Goal: Information Seeking & Learning: Learn about a topic

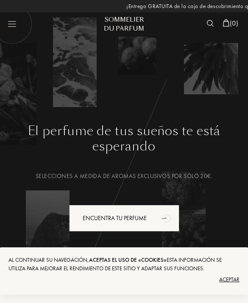
click at [14, 27] on img at bounding box center [12, 23] width 40 height 40
select select "ES"
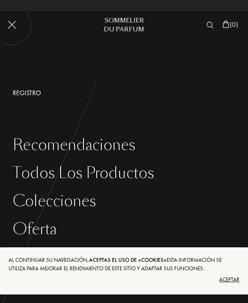
click at [232, 279] on div "Aceptar" at bounding box center [123, 280] width 231 height 14
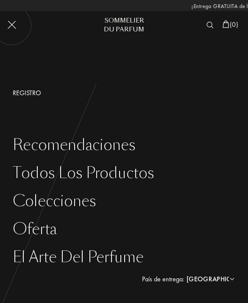
click at [144, 173] on div "Todos los productos" at bounding box center [131, 172] width 236 height 17
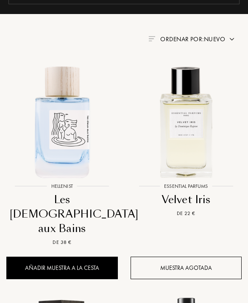
scroll to position [0, -174]
click at [94, 191] on div at bounding box center [62, 128] width 124 height 138
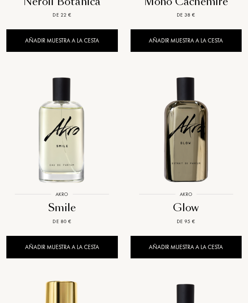
scroll to position [0, 0]
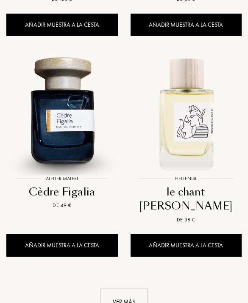
click at [129, 289] on div "Ver más" at bounding box center [124, 302] width 47 height 27
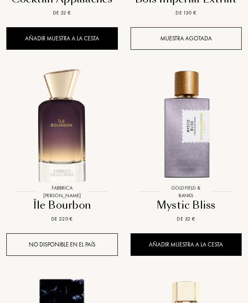
click at [208, 126] on img at bounding box center [186, 127] width 124 height 124
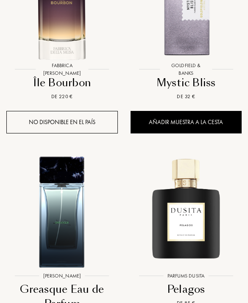
click at [96, 196] on img at bounding box center [62, 210] width 124 height 124
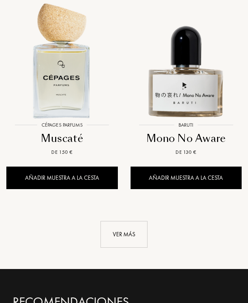
click at [138, 221] on div "Ver más" at bounding box center [124, 234] width 47 height 27
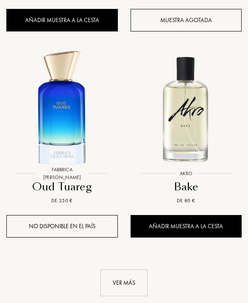
click at [134, 269] on div "Ver más" at bounding box center [124, 282] width 47 height 27
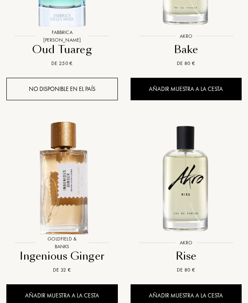
click at [84, 135] on img at bounding box center [62, 177] width 124 height 124
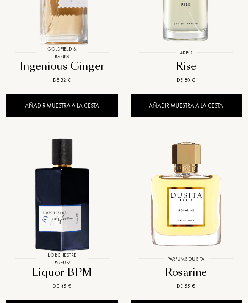
click at [79, 183] on img at bounding box center [62, 194] width 124 height 124
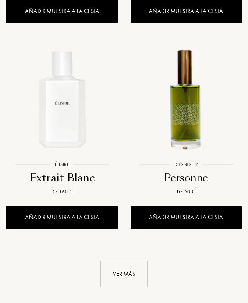
click at [139, 261] on div "Ver más" at bounding box center [124, 274] width 47 height 27
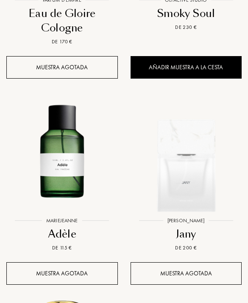
scroll to position [5671, 0]
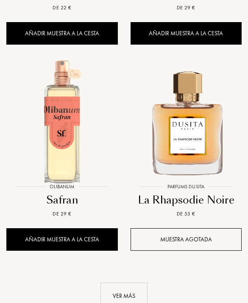
click at [130, 282] on div "Ver más" at bounding box center [124, 295] width 47 height 27
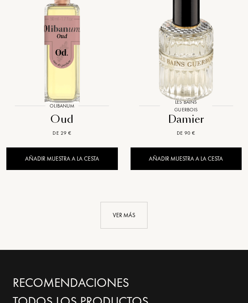
click at [147, 202] on div "Ver más" at bounding box center [124, 215] width 47 height 27
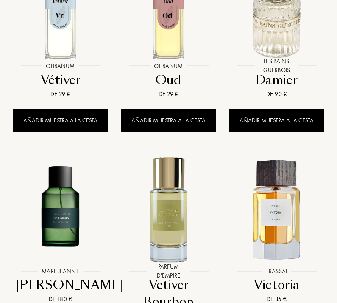
select select "ES"
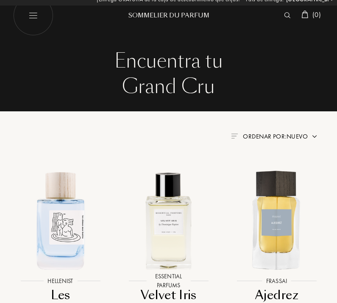
click at [65, 210] on img at bounding box center [60, 220] width 108 height 108
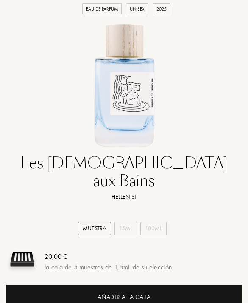
scroll to position [156, 0]
click at [131, 222] on div "15mL" at bounding box center [126, 228] width 22 height 13
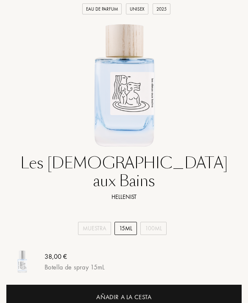
click at [159, 222] on div "100mL" at bounding box center [154, 228] width 26 height 13
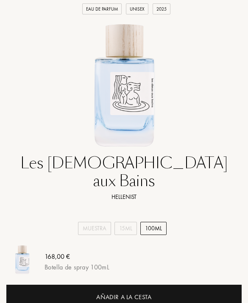
click at [130, 222] on div "15mL" at bounding box center [126, 228] width 22 height 13
select select "1"
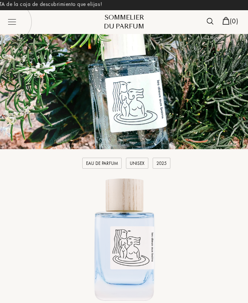
scroll to position [0, 0]
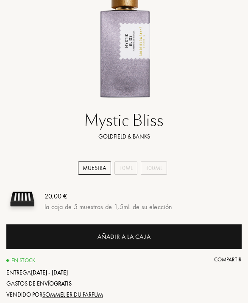
scroll to position [0, -192]
click at [135, 166] on div "10mL" at bounding box center [126, 168] width 23 height 13
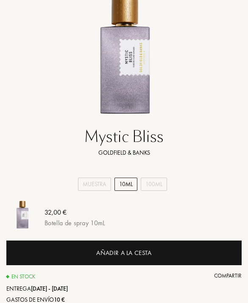
scroll to position [180, 0]
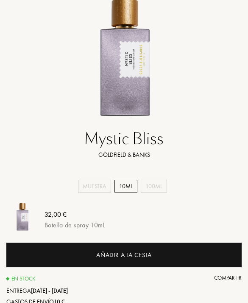
click at [160, 185] on div "100mL" at bounding box center [154, 186] width 26 height 13
click at [133, 185] on div "10mL" at bounding box center [126, 186] width 23 height 13
select select "1"
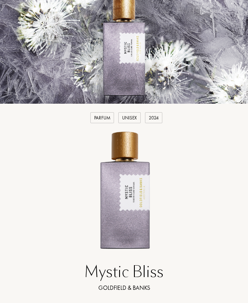
scroll to position [0, 0]
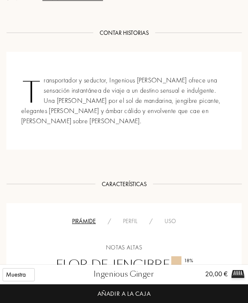
scroll to position [0, -85]
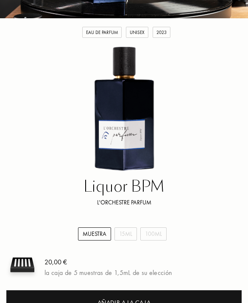
scroll to position [152, 0]
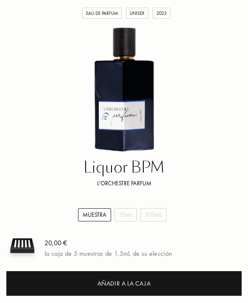
click at [127, 212] on div "15mL" at bounding box center [126, 214] width 22 height 13
select select "1"
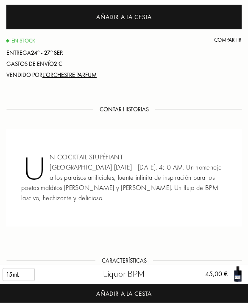
scroll to position [419, 0]
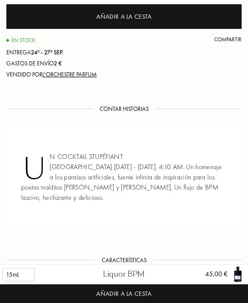
click at [132, 256] on div "Características" at bounding box center [125, 260] width 58 height 9
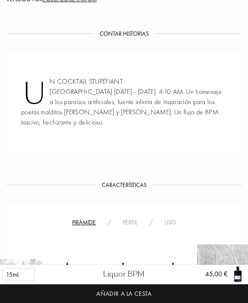
scroll to position [495, 0]
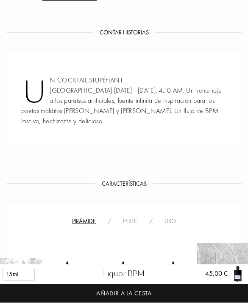
click at [137, 180] on div "Características" at bounding box center [125, 184] width 58 height 9
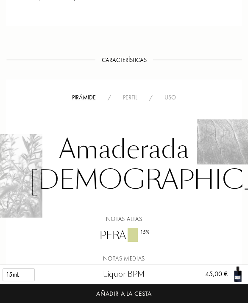
scroll to position [0, 0]
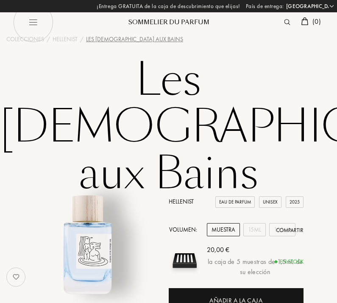
select select "ES"
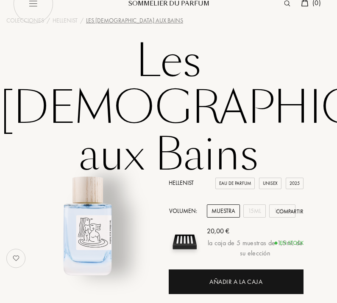
scroll to position [18, 0]
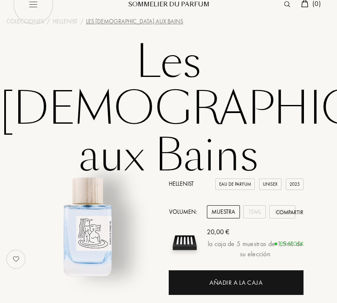
click at [259, 205] on div "15mL" at bounding box center [255, 211] width 22 height 13
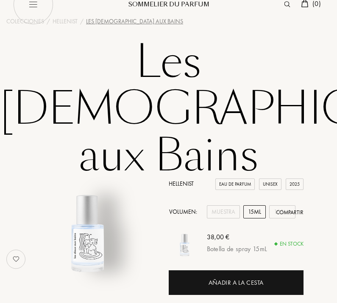
click at [282, 205] on div "100mL" at bounding box center [283, 211] width 26 height 13
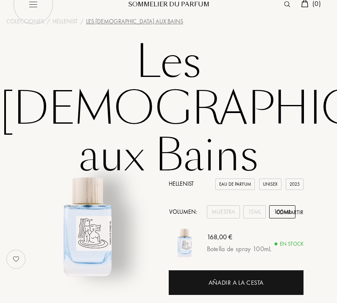
click at [254, 205] on div "15mL" at bounding box center [255, 211] width 22 height 13
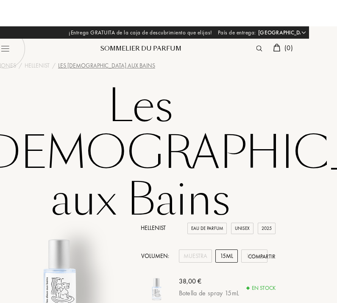
scroll to position [0, 34]
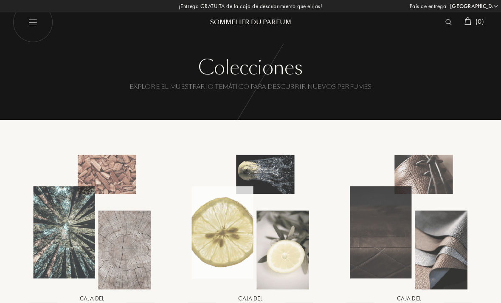
select select "ES"
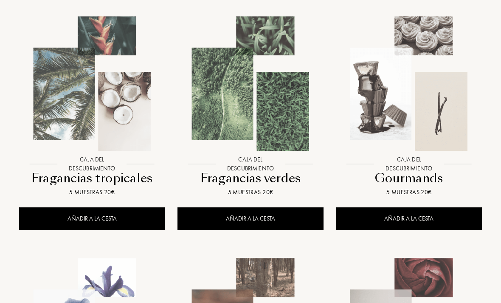
scroll to position [711, 0]
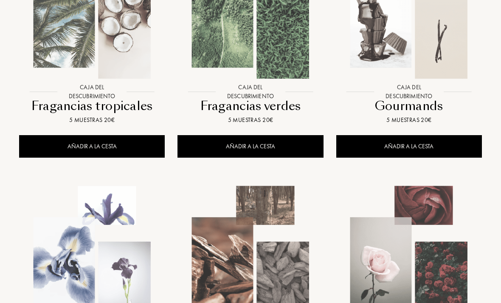
click at [244, 104] on div at bounding box center [250, 19] width 158 height 177
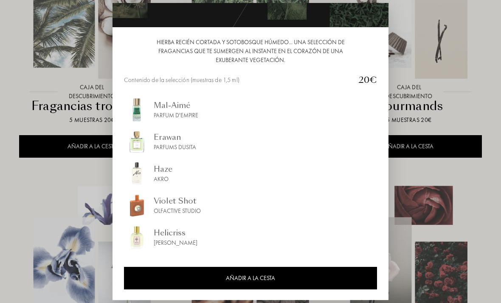
scroll to position [64, 0]
click at [444, 41] on div at bounding box center [250, 165] width 501 height 330
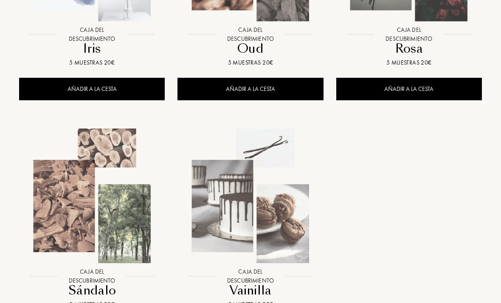
scroll to position [1110, 0]
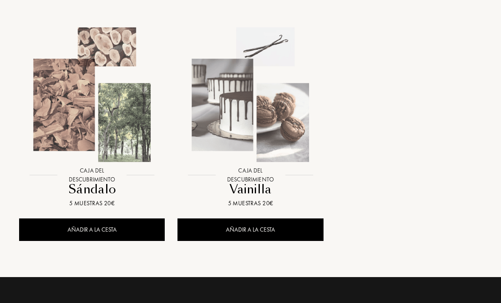
click at [91, 182] on div at bounding box center [92, 102] width 158 height 177
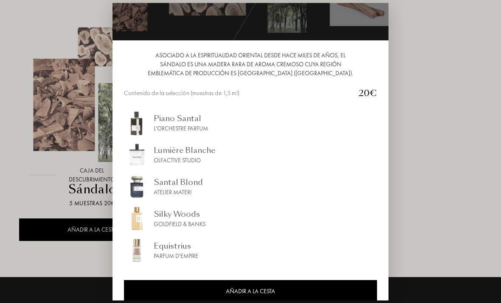
scroll to position [53, 0]
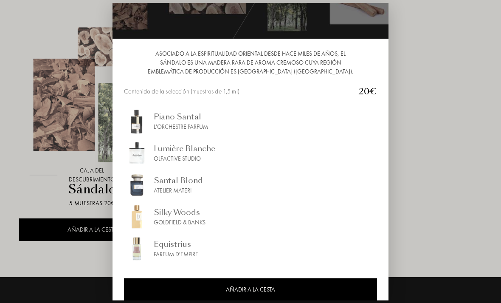
click at [403, 87] on div at bounding box center [250, 165] width 501 height 330
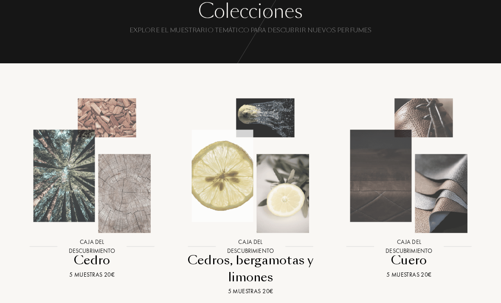
scroll to position [0, 0]
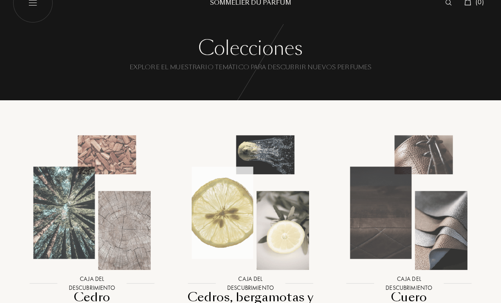
click at [67, 220] on img at bounding box center [92, 203] width 143 height 143
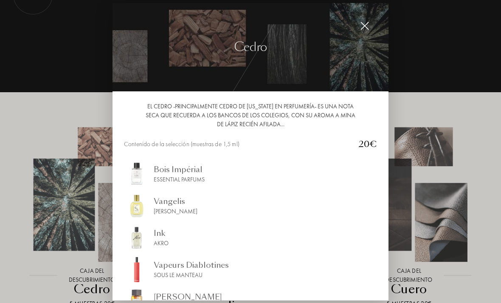
scroll to position [65, 0]
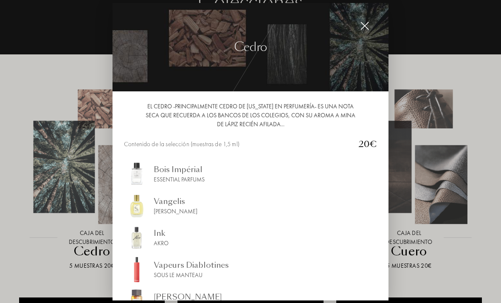
click at [22, 188] on div at bounding box center [250, 165] width 501 height 330
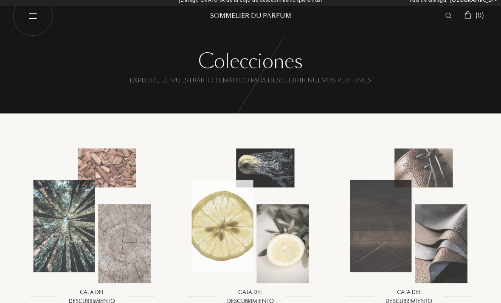
scroll to position [0, 0]
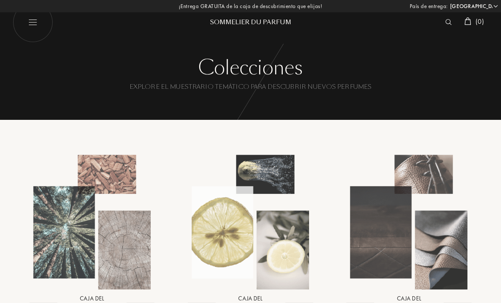
click at [29, 28] on img at bounding box center [33, 22] width 40 height 40
select select "ES"
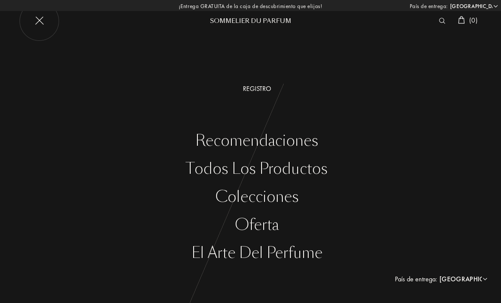
click at [256, 172] on div "Todos los productos" at bounding box center [257, 168] width 488 height 17
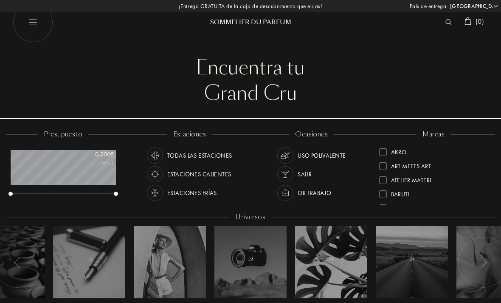
select select "ES"
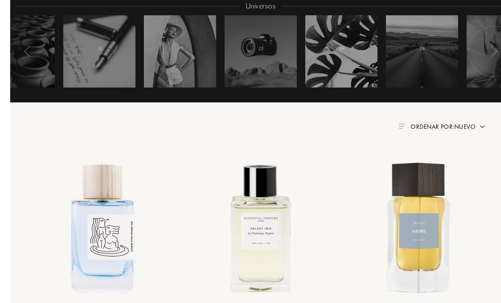
scroll to position [224, 0]
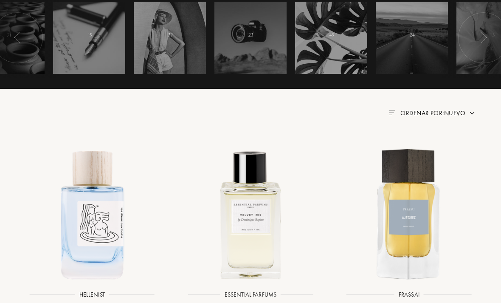
click at [473, 108] on div "Ordenar por: Nuevo" at bounding box center [250, 113] width 450 height 10
click at [463, 110] on span "Ordenar por: Nuevo" at bounding box center [432, 113] width 65 height 8
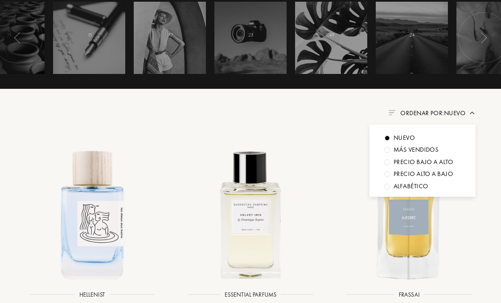
click at [429, 150] on div "Más vendidos" at bounding box center [416, 150] width 45 height 10
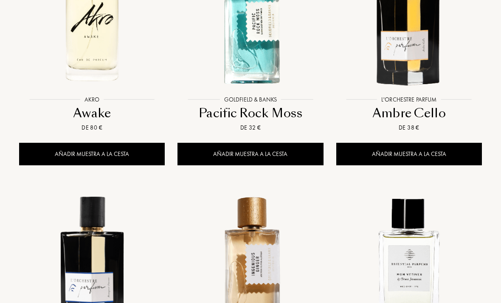
scroll to position [902, 0]
click at [88, 53] on img at bounding box center [92, 19] width 143 height 143
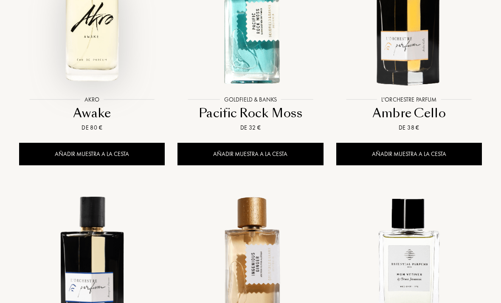
scroll to position [929, 0]
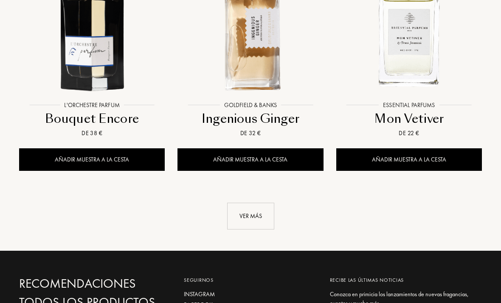
click at [250, 218] on div "Ver más" at bounding box center [250, 216] width 47 height 27
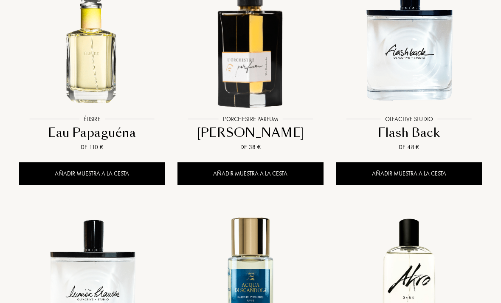
scroll to position [1849, 0]
click at [270, 60] on img at bounding box center [250, 38] width 143 height 143
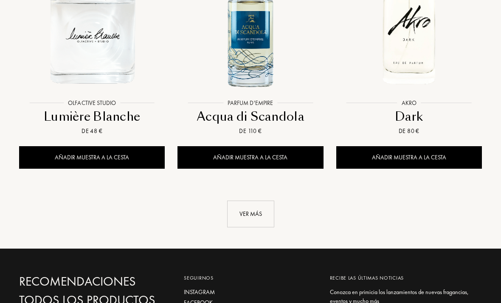
click at [247, 216] on div "Ver más" at bounding box center [250, 214] width 47 height 27
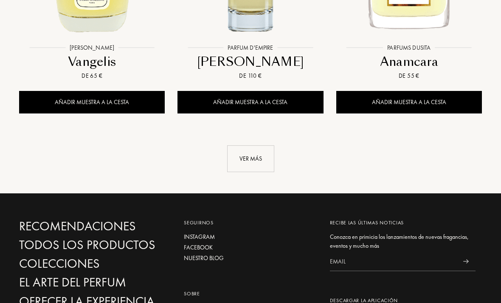
scroll to position [3127, 0]
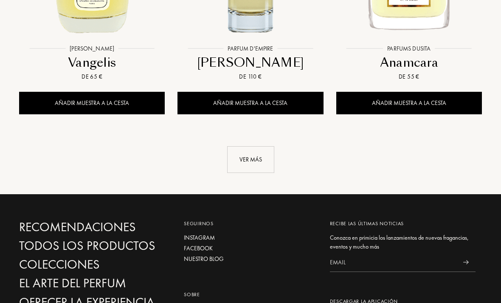
click at [259, 169] on div "Ver más" at bounding box center [250, 159] width 47 height 27
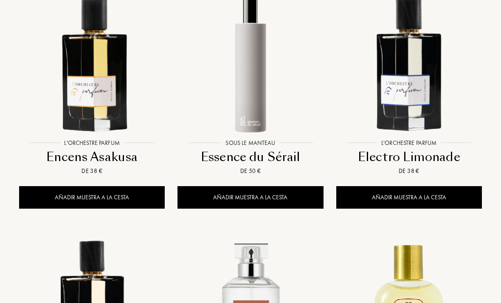
scroll to position [3274, 0]
click at [254, 110] on img at bounding box center [250, 62] width 143 height 143
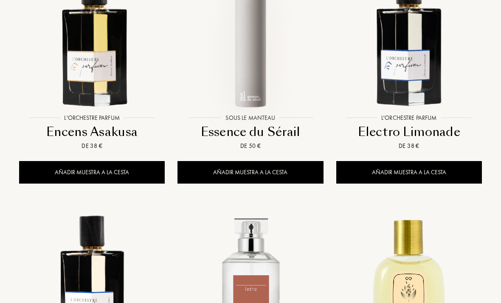
scroll to position [3299, 0]
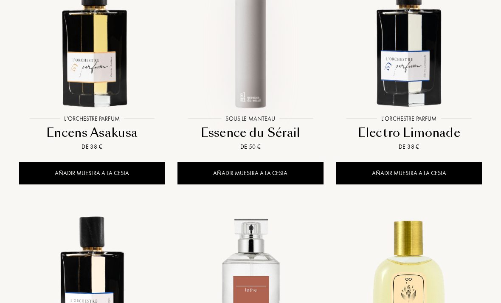
click at [65, 101] on img at bounding box center [92, 38] width 143 height 143
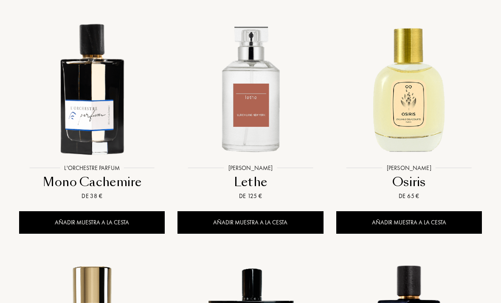
scroll to position [3490, 0]
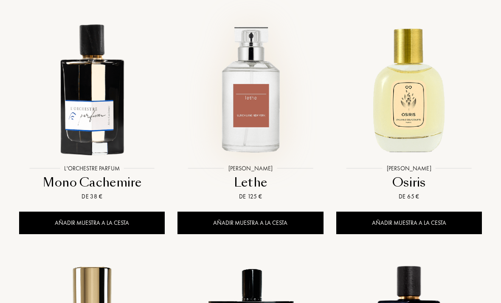
click at [253, 122] on img at bounding box center [250, 88] width 143 height 143
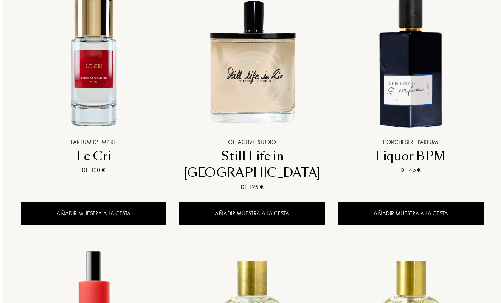
scroll to position [3760, 0]
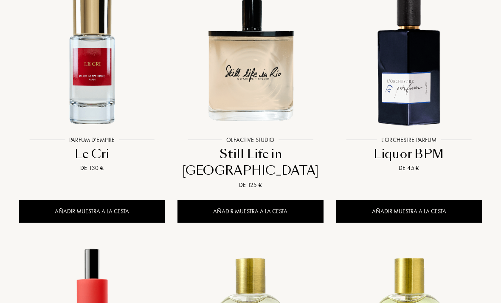
click at [414, 76] on img at bounding box center [408, 60] width 143 height 143
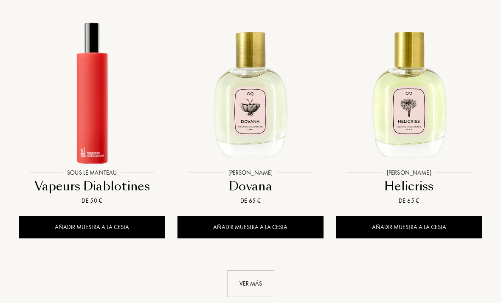
scroll to position [3997, 0]
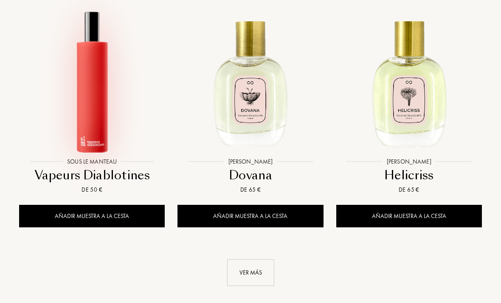
click at [87, 77] on img at bounding box center [92, 81] width 143 height 143
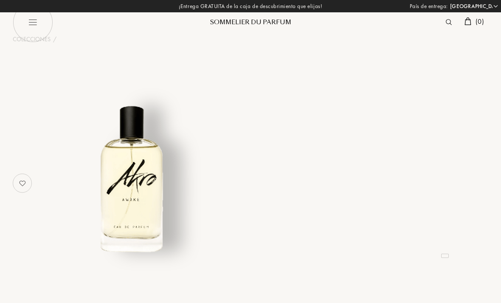
select select "ES"
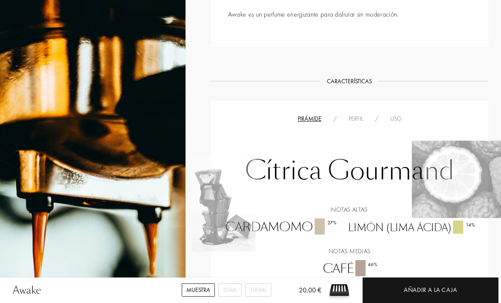
scroll to position [409, 0]
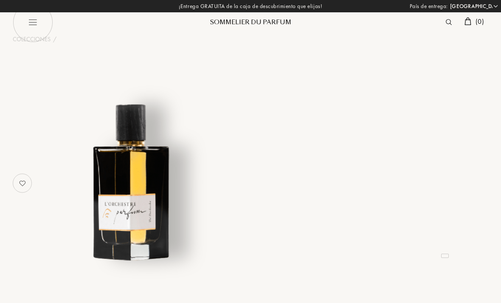
select select "ES"
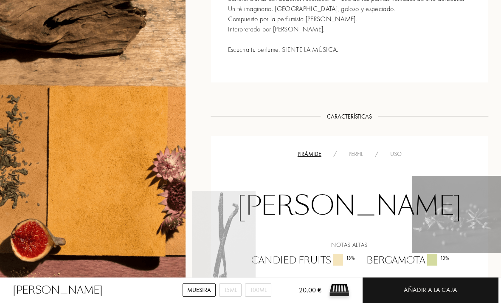
scroll to position [447, 0]
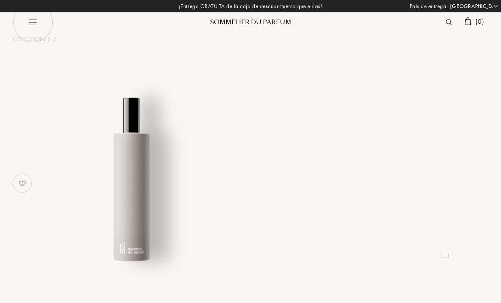
select select "ES"
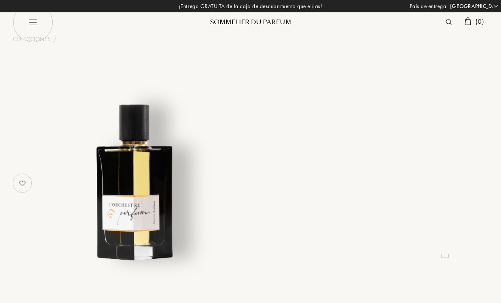
select select "ES"
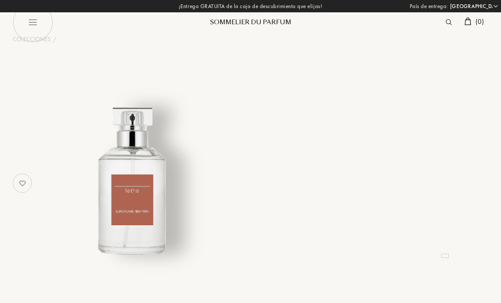
select select "ES"
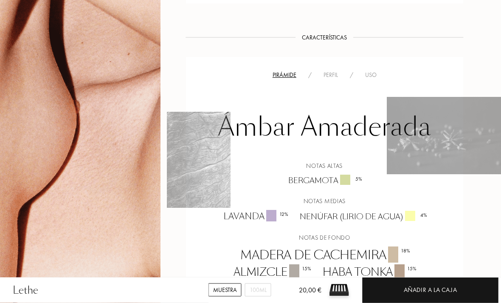
scroll to position [418, 27]
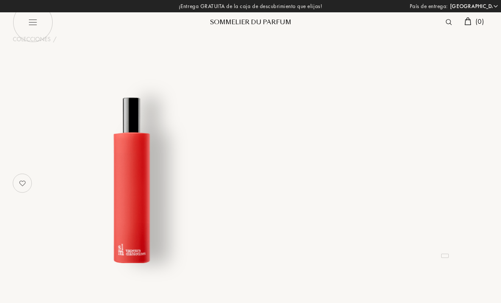
select select "ES"
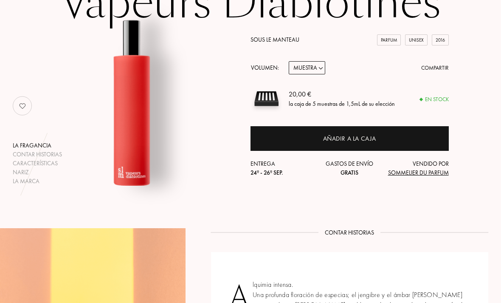
click at [418, 39] on div "Unisex" at bounding box center [416, 39] width 22 height 11
click at [319, 67] on select "Muestra 14mL 50mL 100mL" at bounding box center [307, 67] width 37 height 13
select select "1"
click at [319, 63] on select "Muestra 14mL 50mL 100mL" at bounding box center [307, 67] width 37 height 13
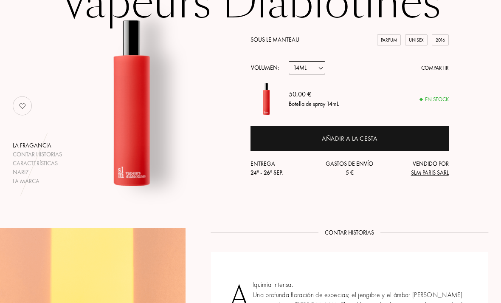
select select "2"
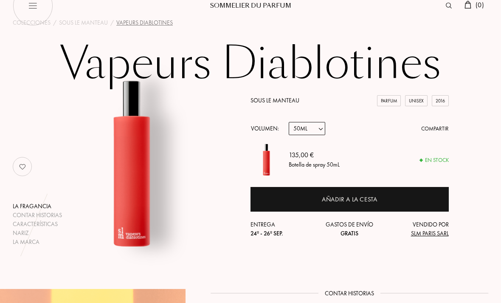
scroll to position [0, 0]
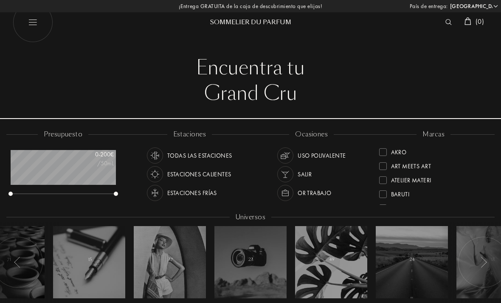
select select "ES"
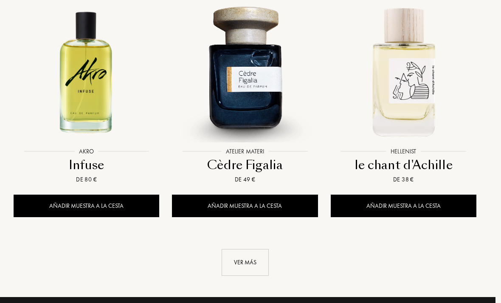
scroll to position [1136, 6]
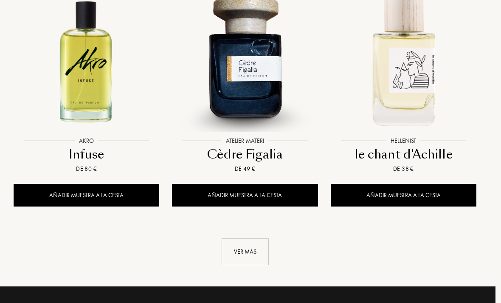
click at [247, 238] on div "Ver más" at bounding box center [245, 251] width 47 height 27
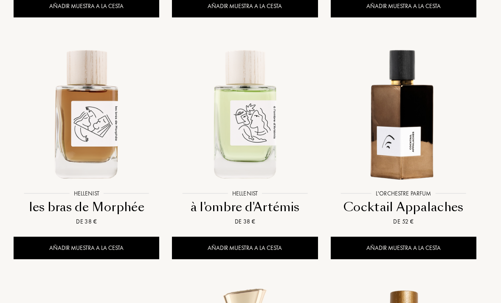
scroll to position [1327, 6]
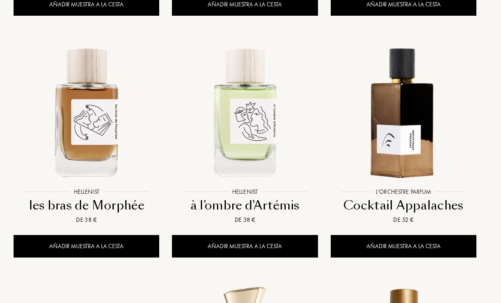
click at [273, 117] on img at bounding box center [245, 111] width 143 height 143
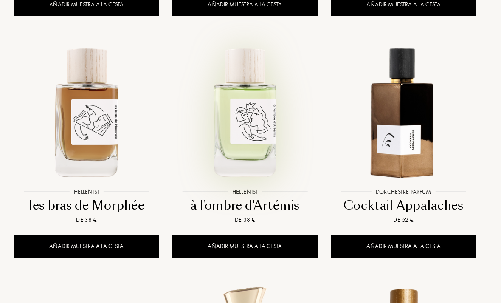
scroll to position [0, 0]
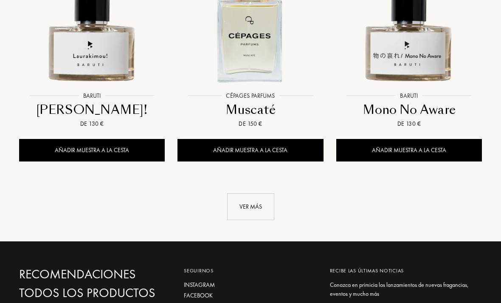
click at [264, 194] on div "Ver más" at bounding box center [250, 207] width 47 height 27
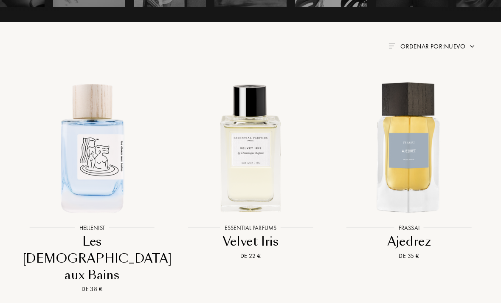
click at [459, 44] on span "Ordenar por: Nuevo" at bounding box center [432, 46] width 65 height 8
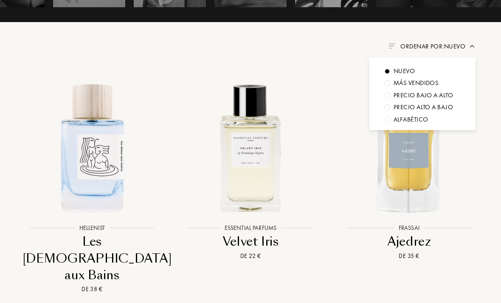
click at [431, 79] on div "Más vendidos" at bounding box center [416, 83] width 45 height 10
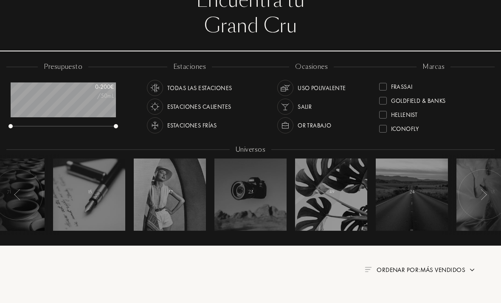
scroll to position [124, 0]
click at [388, 101] on div "Goldfield & Banks" at bounding box center [412, 98] width 67 height 11
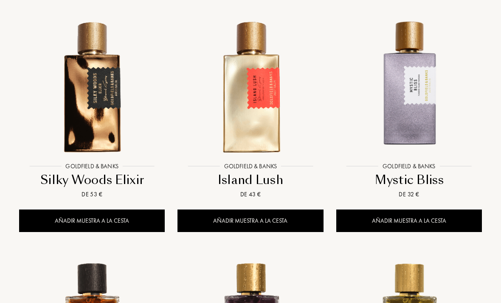
scroll to position [835, 0]
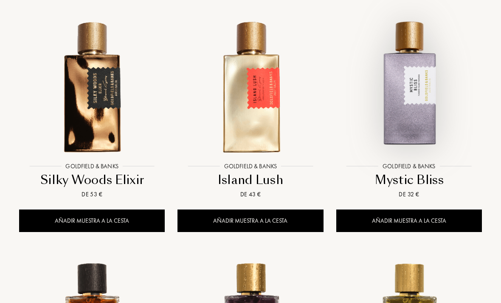
click at [388, 107] on img at bounding box center [408, 85] width 143 height 143
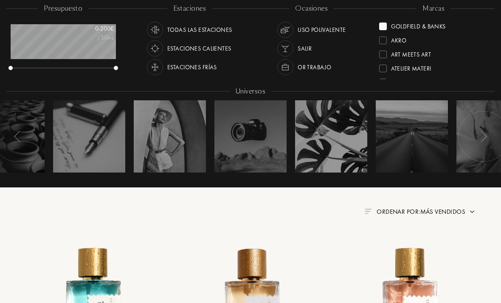
scroll to position [109, 0]
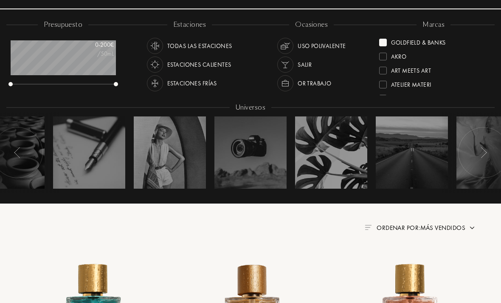
click at [392, 37] on div "Goldfield & Banks" at bounding box center [418, 41] width 55 height 11
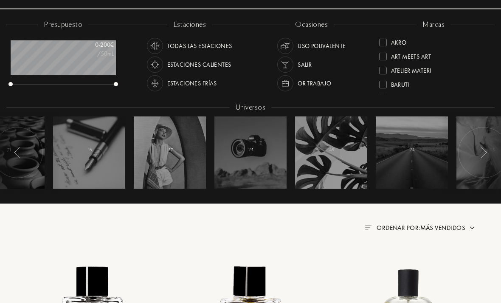
click at [383, 95] on div at bounding box center [383, 99] width 8 height 8
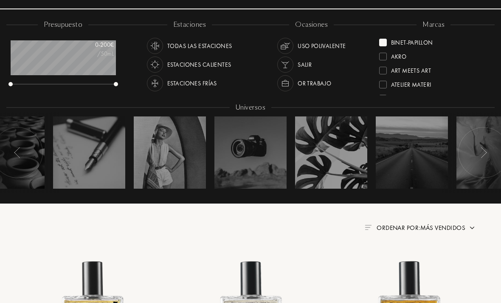
click at [401, 38] on div "Binet-Papillon" at bounding box center [412, 40] width 42 height 11
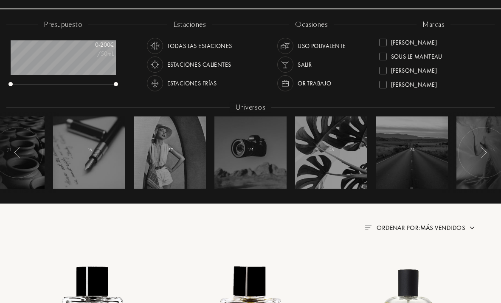
scroll to position [308, 0]
click at [417, 84] on div "Ulrich Lang" at bounding box center [414, 82] width 46 height 11
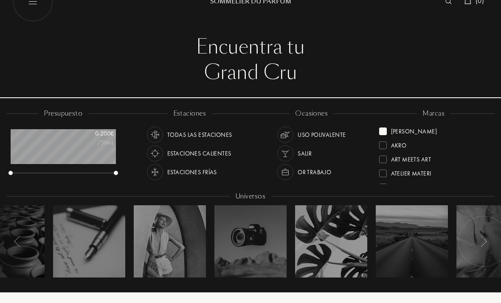
scroll to position [24, 0]
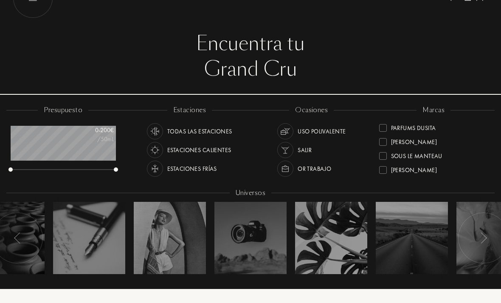
click at [388, 143] on div "[PERSON_NAME]" at bounding box center [408, 140] width 58 height 11
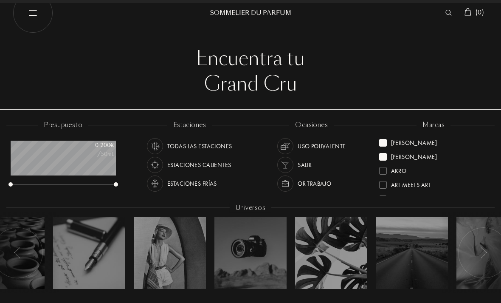
scroll to position [7, 0]
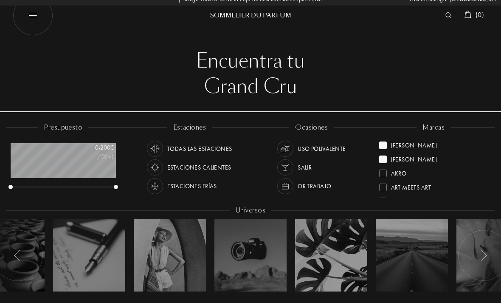
click at [384, 155] on div at bounding box center [383, 159] width 8 height 8
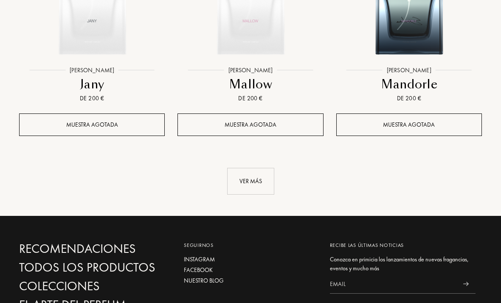
scroll to position [1224, 0]
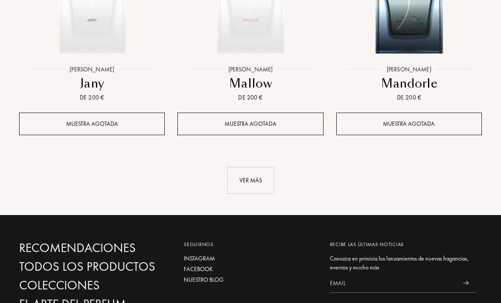
click at [262, 174] on div "Ver más" at bounding box center [250, 180] width 47 height 27
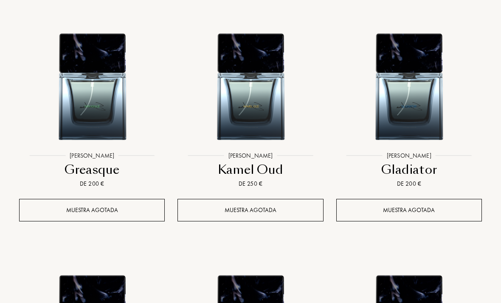
scroll to position [1379, 0]
click at [114, 90] on img at bounding box center [92, 75] width 143 height 143
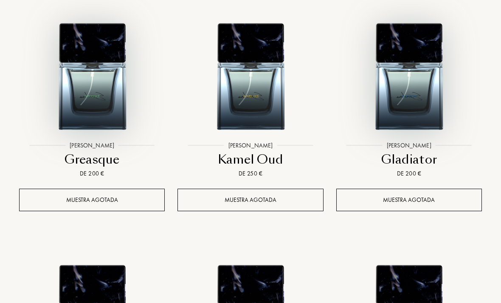
click at [416, 86] on img at bounding box center [408, 65] width 143 height 143
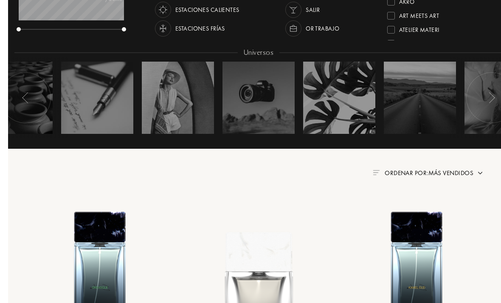
scroll to position [82, 0]
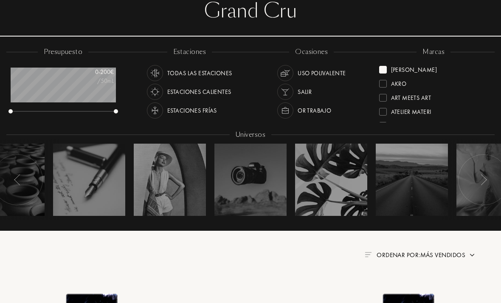
click at [386, 66] on div at bounding box center [383, 70] width 8 height 8
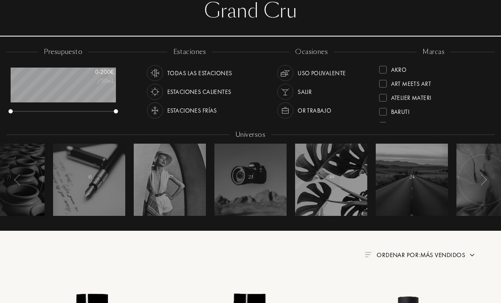
click at [387, 84] on div "Art Meets Art" at bounding box center [405, 81] width 52 height 11
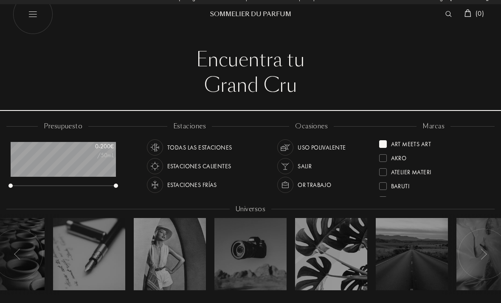
scroll to position [7, 0]
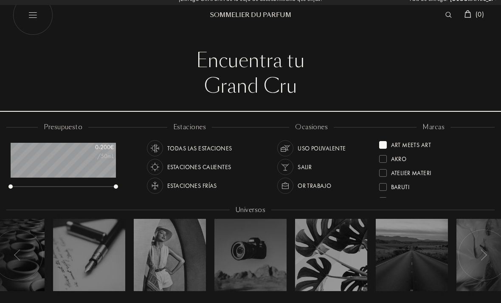
click at [382, 149] on div "Akro" at bounding box center [434, 156] width 110 height 14
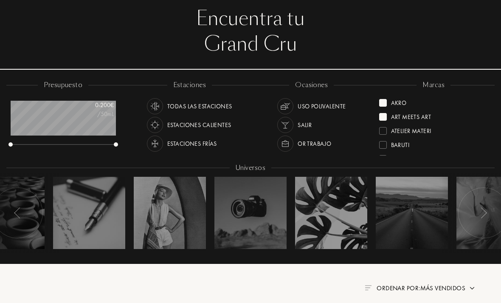
scroll to position [49, 0]
click at [387, 104] on div "Akro" at bounding box center [393, 101] width 28 height 11
click at [385, 101] on div at bounding box center [383, 103] width 8 height 8
click at [383, 154] on div "Binet-Papillon" at bounding box center [406, 157] width 54 height 11
click at [415, 102] on div "Binet-Papillon" at bounding box center [412, 101] width 42 height 11
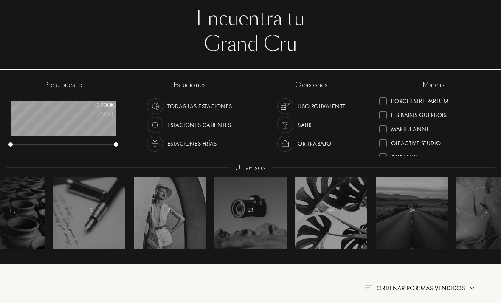
scroll to position [199, 0]
click at [428, 115] on div "Les Bains Guerbois" at bounding box center [419, 112] width 56 height 11
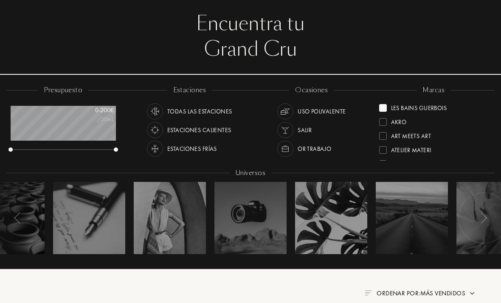
scroll to position [44, 0]
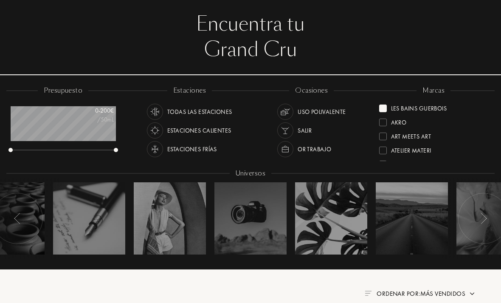
click at [386, 110] on div at bounding box center [383, 108] width 8 height 8
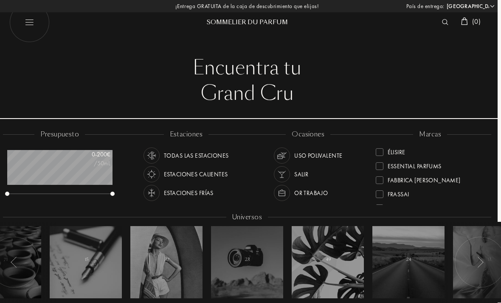
scroll to position [0, 3]
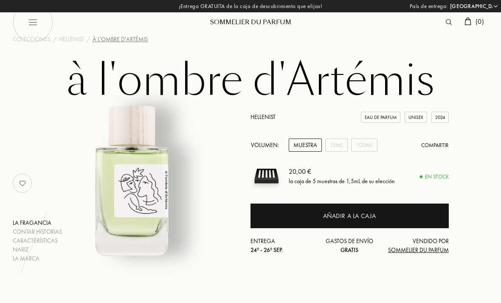
select select "ES"
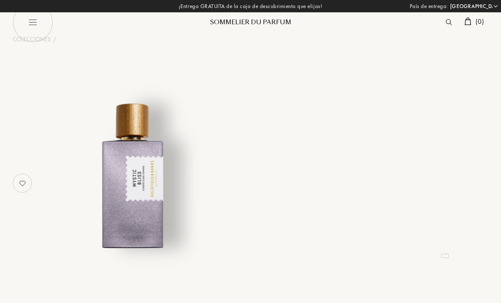
select select "ES"
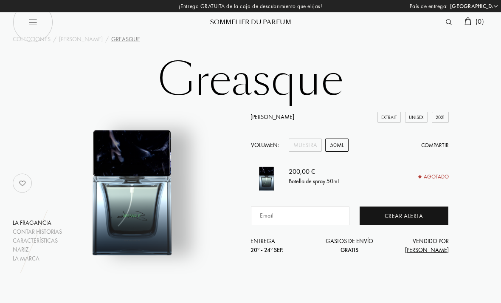
select select "ES"
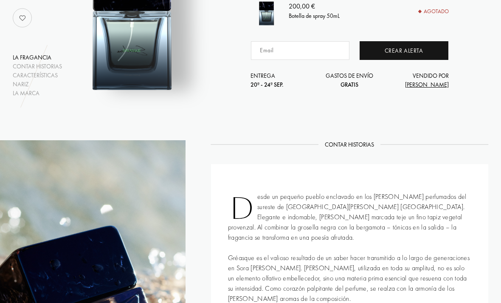
click at [26, 66] on div "Contar historias" at bounding box center [37, 66] width 49 height 9
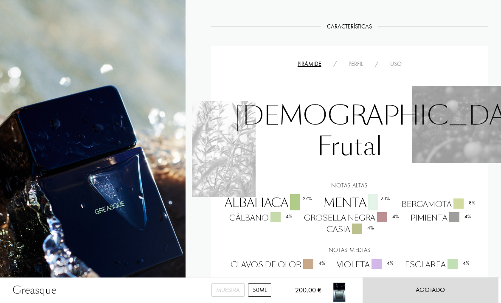
scroll to position [539, 0]
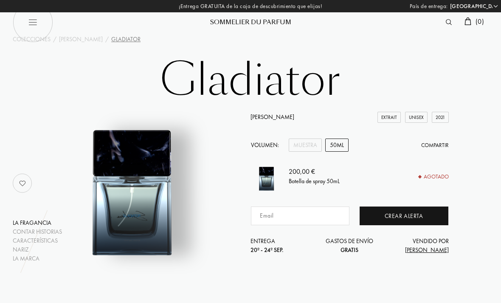
select select "ES"
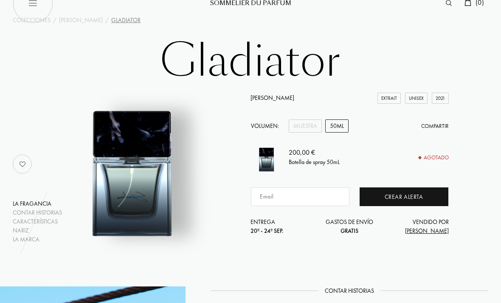
scroll to position [5, 0]
